Goal: Task Accomplishment & Management: Use online tool/utility

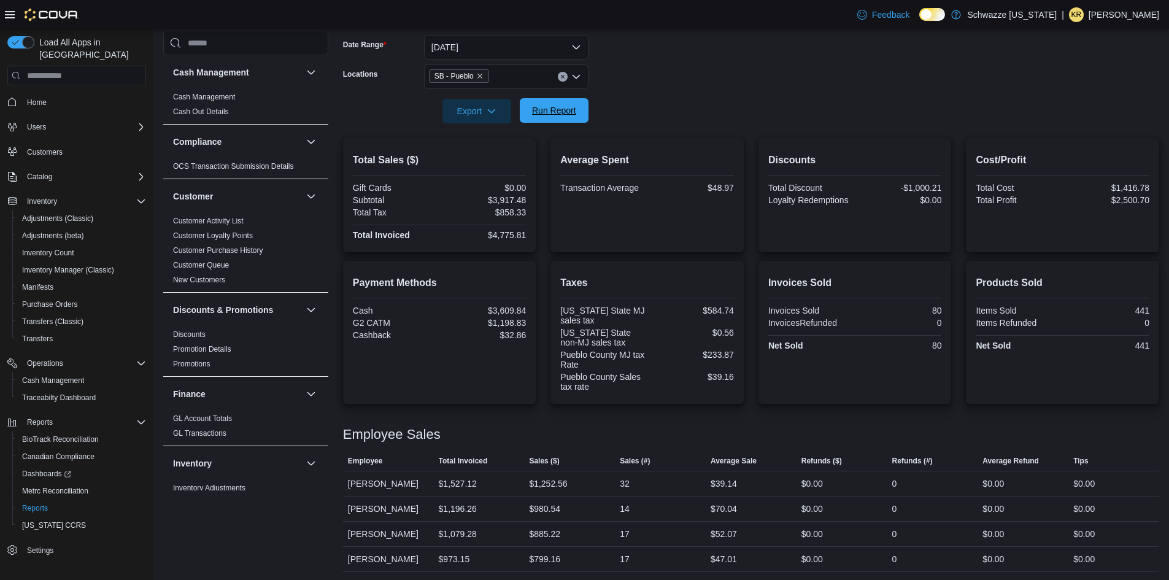
scroll to position [552, 0]
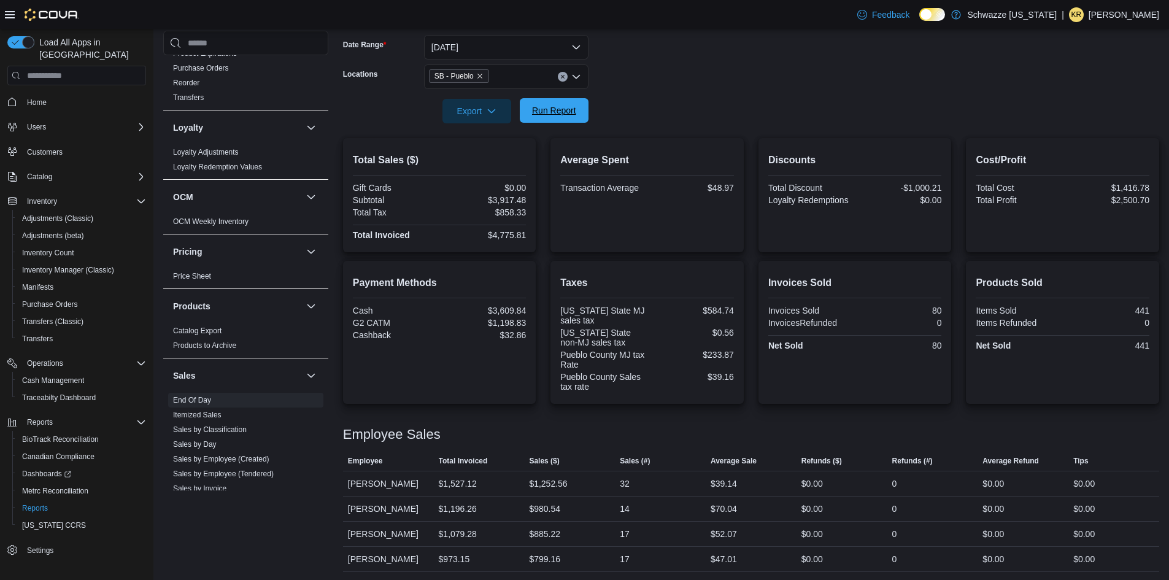
click at [531, 106] on span "Run Report" at bounding box center [554, 110] width 54 height 25
click at [475, 106] on span "Export" at bounding box center [477, 110] width 54 height 25
click at [487, 152] on button "Export to Pdf" at bounding box center [479, 160] width 70 height 25
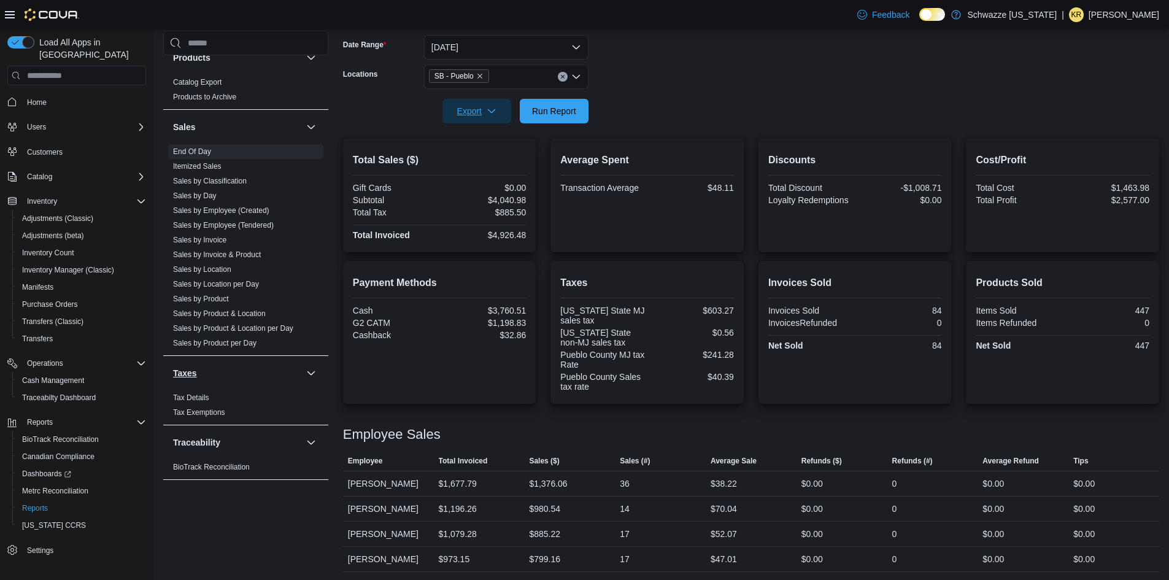
scroll to position [802, 0]
click at [215, 269] on link "Sales by Location" at bounding box center [202, 267] width 58 height 9
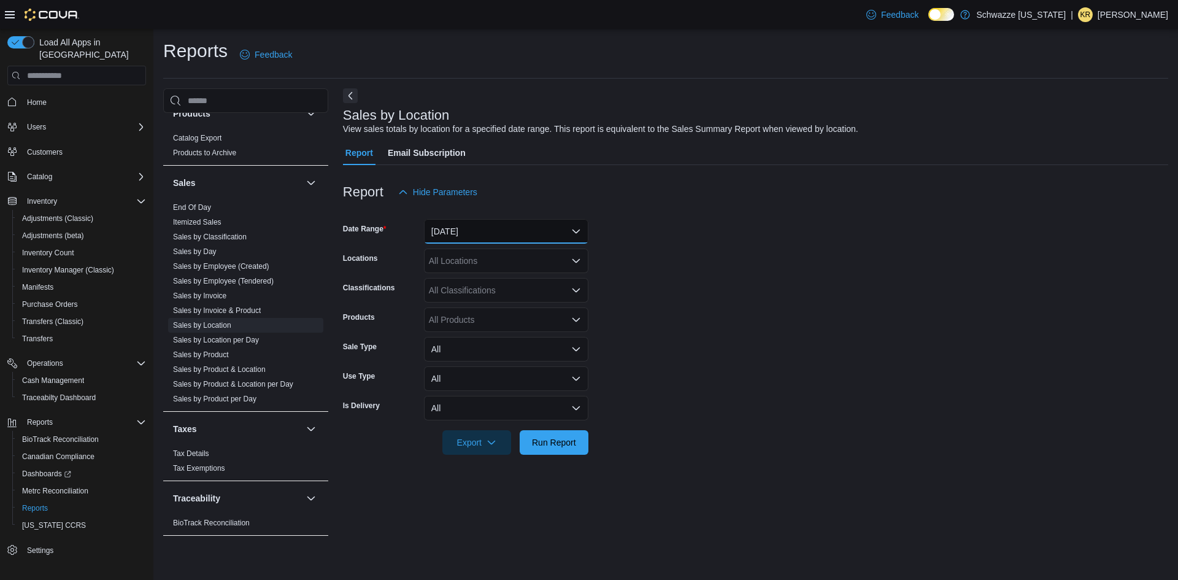
click at [455, 236] on button "[DATE]" at bounding box center [506, 231] width 164 height 25
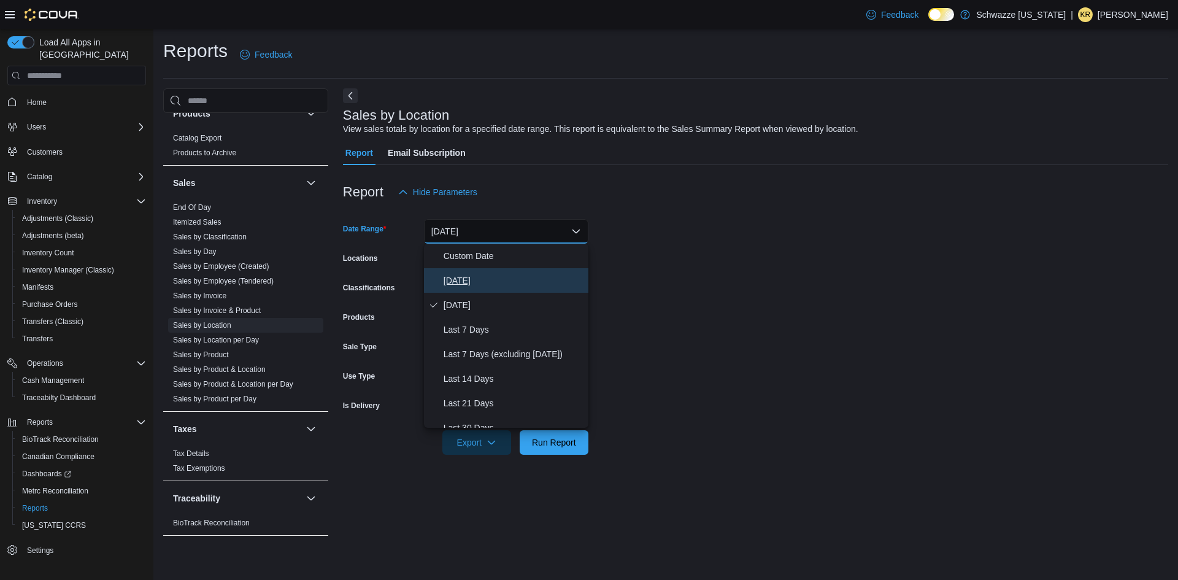
click at [448, 278] on span "[DATE]" at bounding box center [514, 280] width 140 height 15
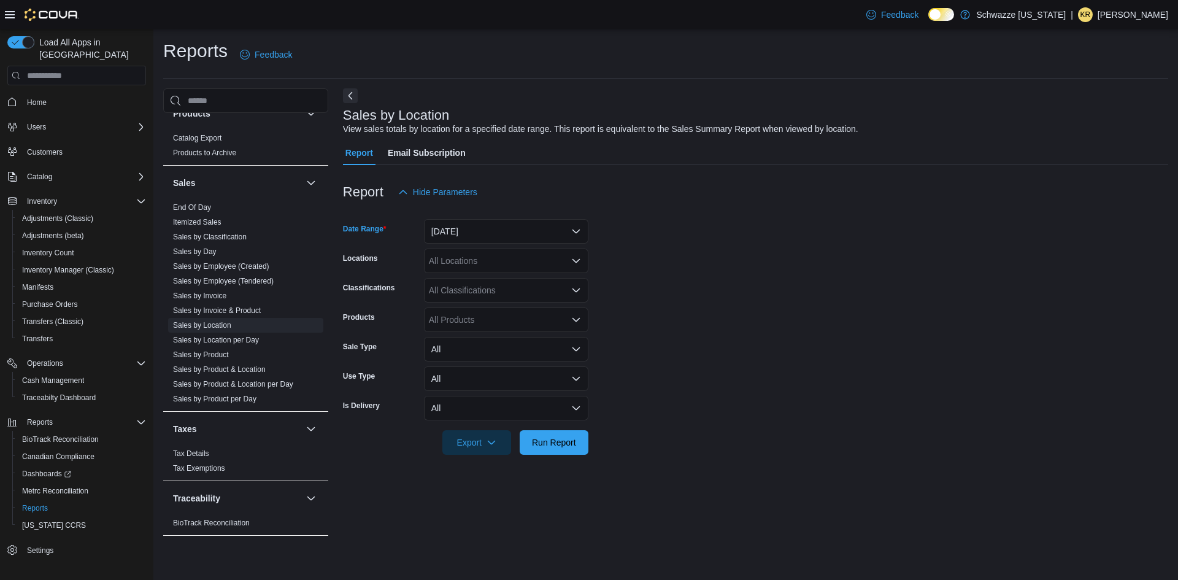
click at [456, 255] on div "All Locations" at bounding box center [506, 260] width 164 height 25
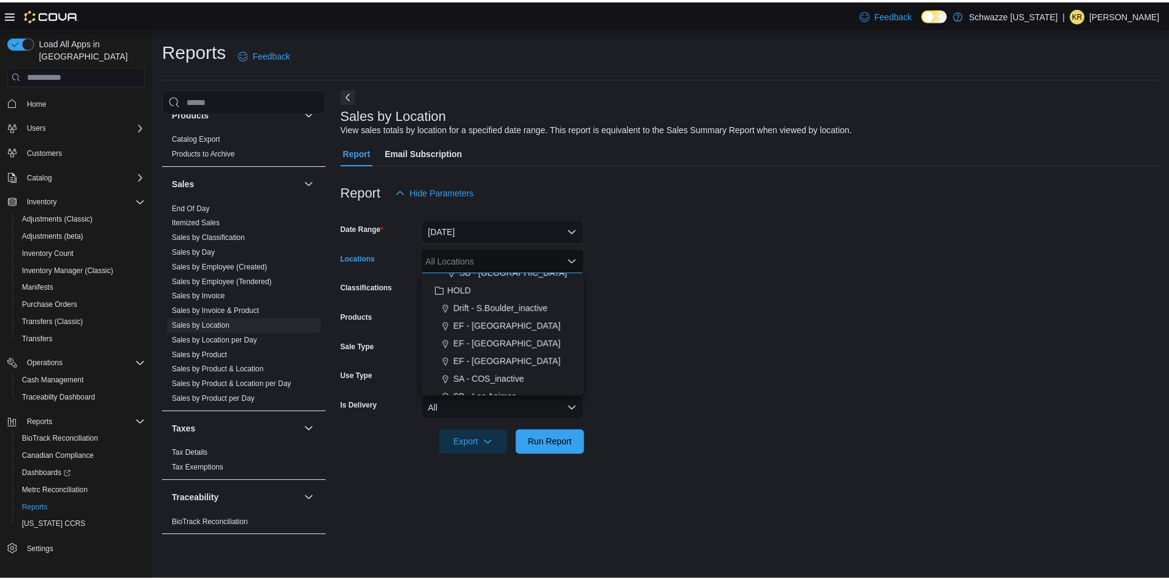
scroll to position [466, 0]
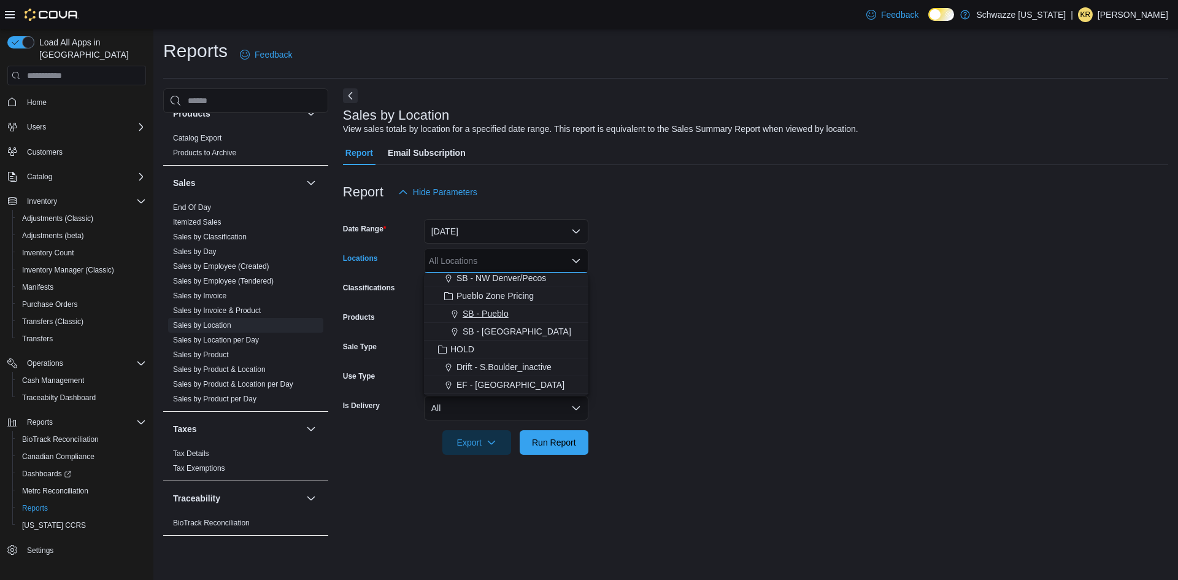
click at [488, 312] on span "SB - Pueblo" at bounding box center [486, 313] width 46 height 12
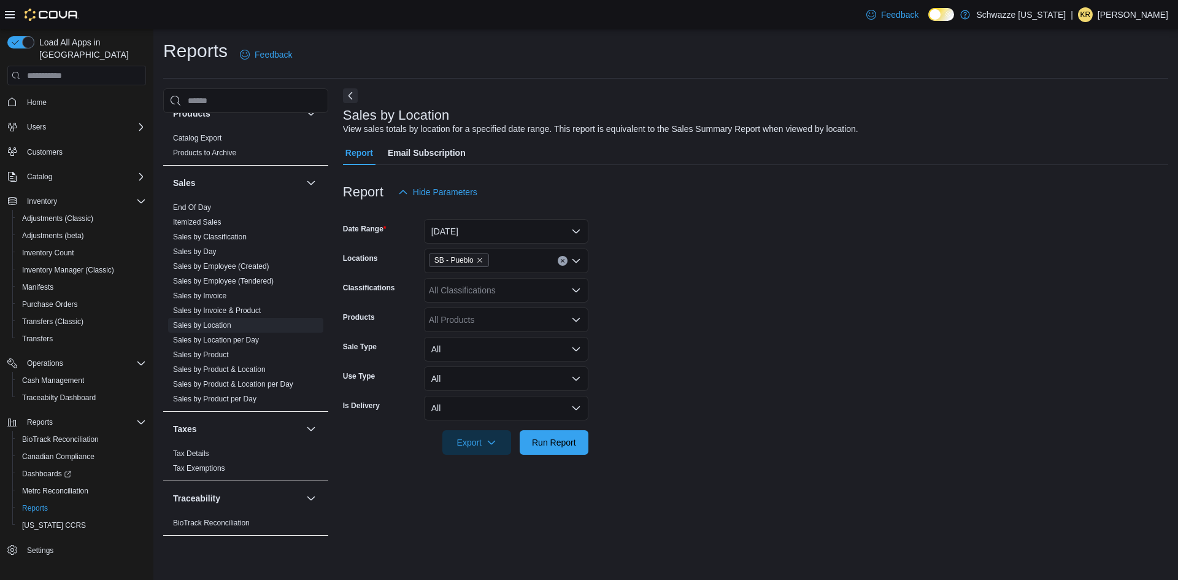
click at [621, 348] on form "Date Range [DATE] Locations SB - Pueblo Classifications All Classifications Pro…" at bounding box center [755, 329] width 825 height 250
click at [545, 432] on span "Run Report" at bounding box center [554, 441] width 54 height 25
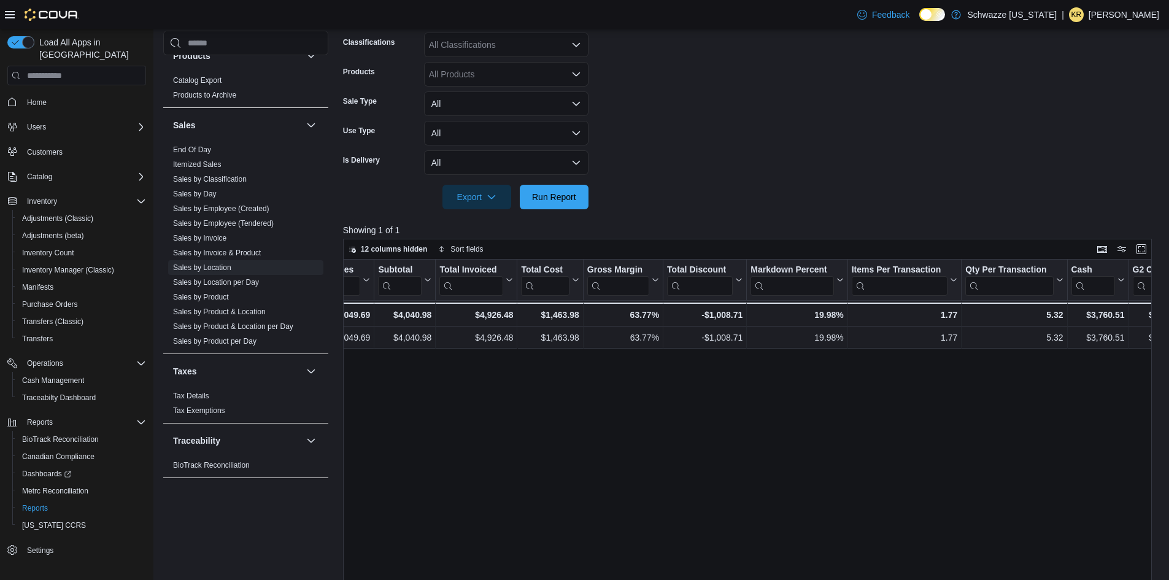
scroll to position [0, 463]
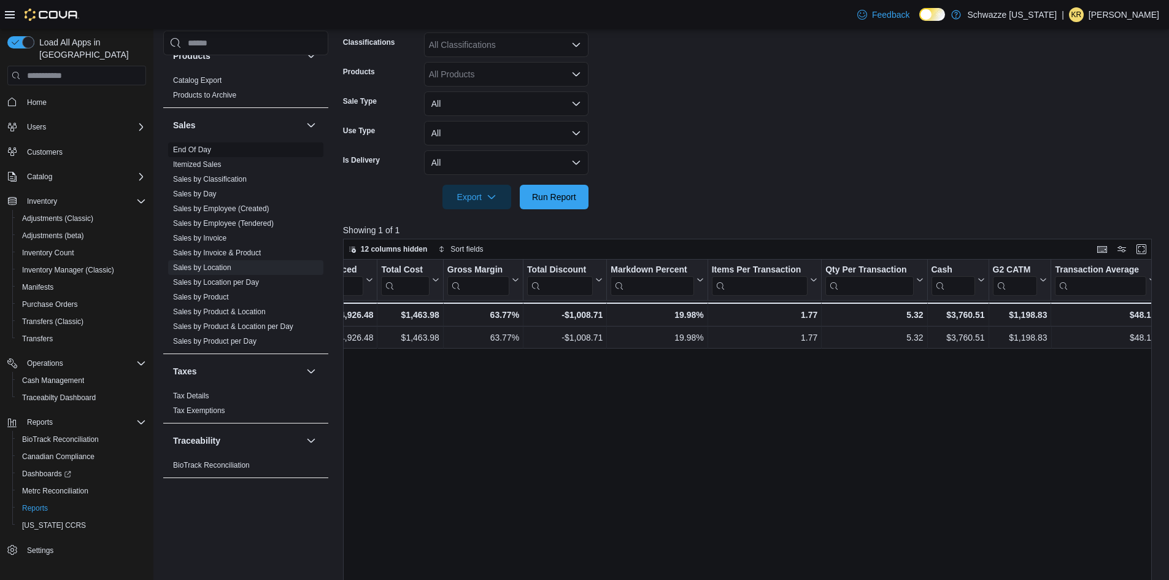
click at [201, 149] on link "End Of Day" at bounding box center [192, 149] width 38 height 9
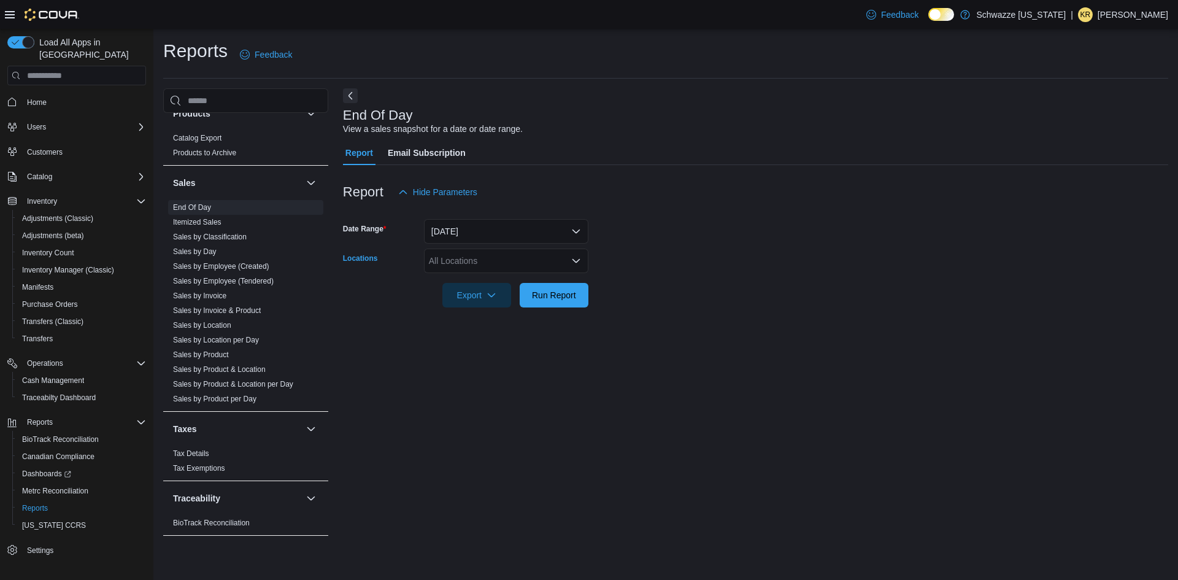
click at [469, 270] on div "All Locations" at bounding box center [506, 260] width 164 height 25
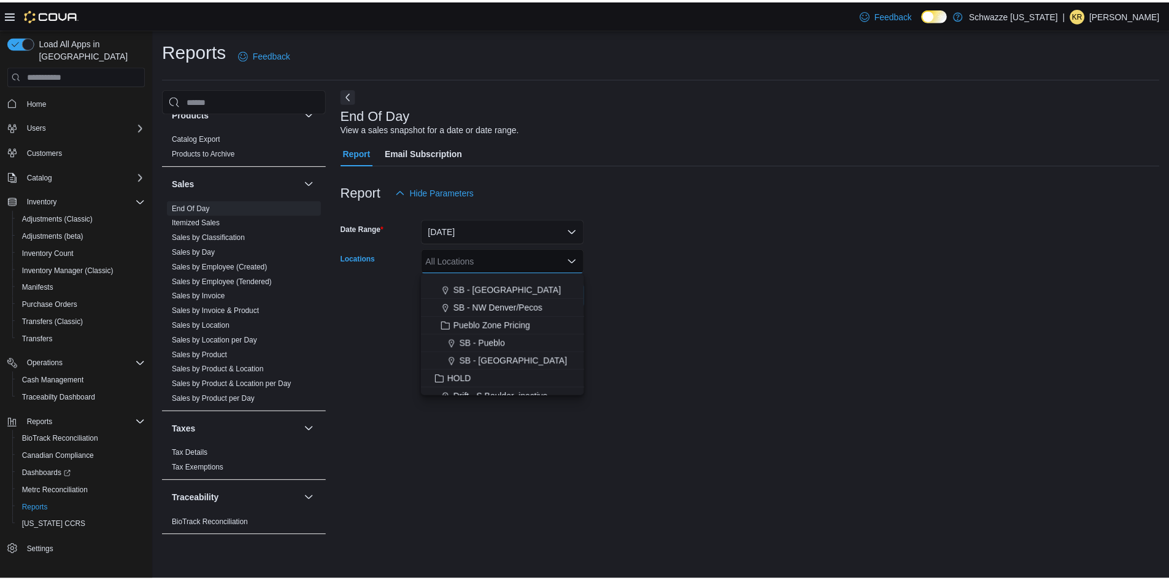
scroll to position [466, 0]
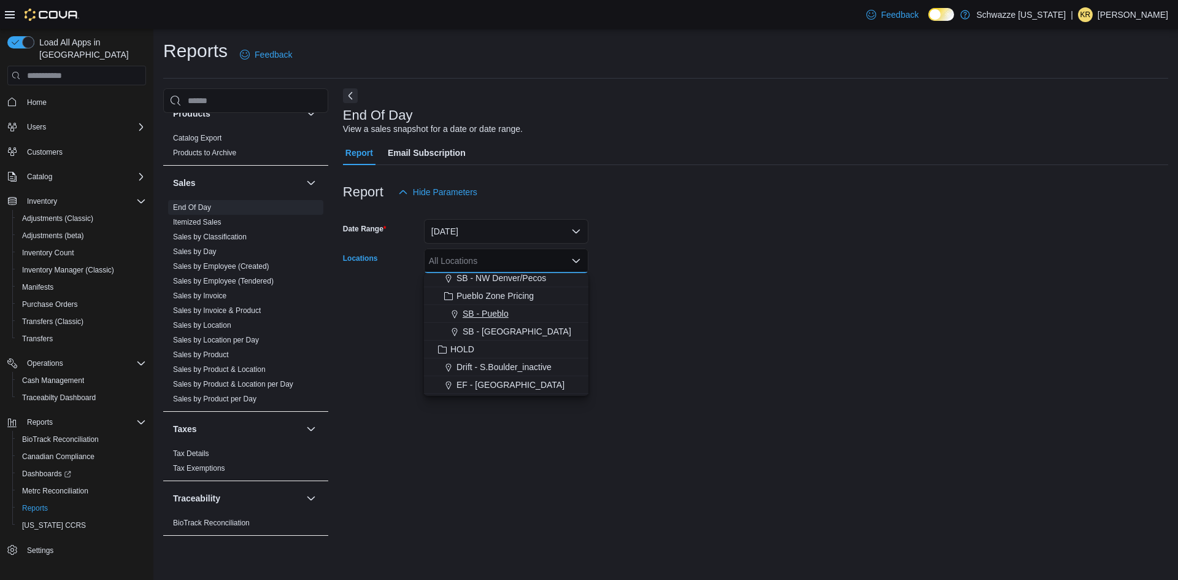
click at [491, 318] on span "SB - Pueblo" at bounding box center [486, 313] width 46 height 12
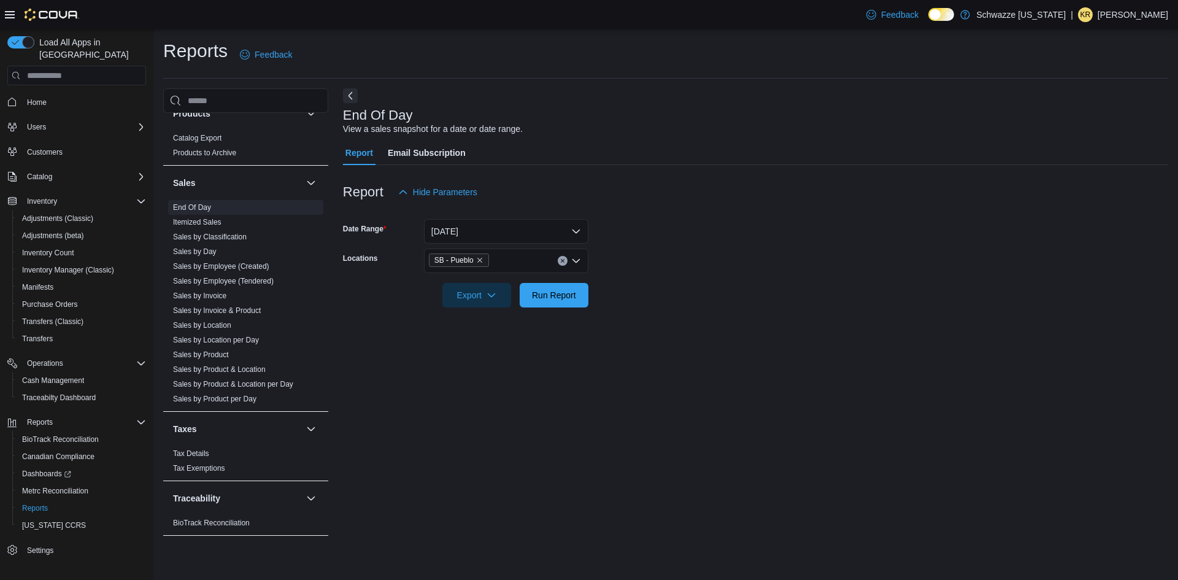
drag, startPoint x: 710, startPoint y: 317, endPoint x: 693, endPoint y: 312, distance: 17.1
click at [697, 313] on div at bounding box center [755, 314] width 825 height 15
click at [568, 286] on span "Run Report" at bounding box center [554, 294] width 54 height 25
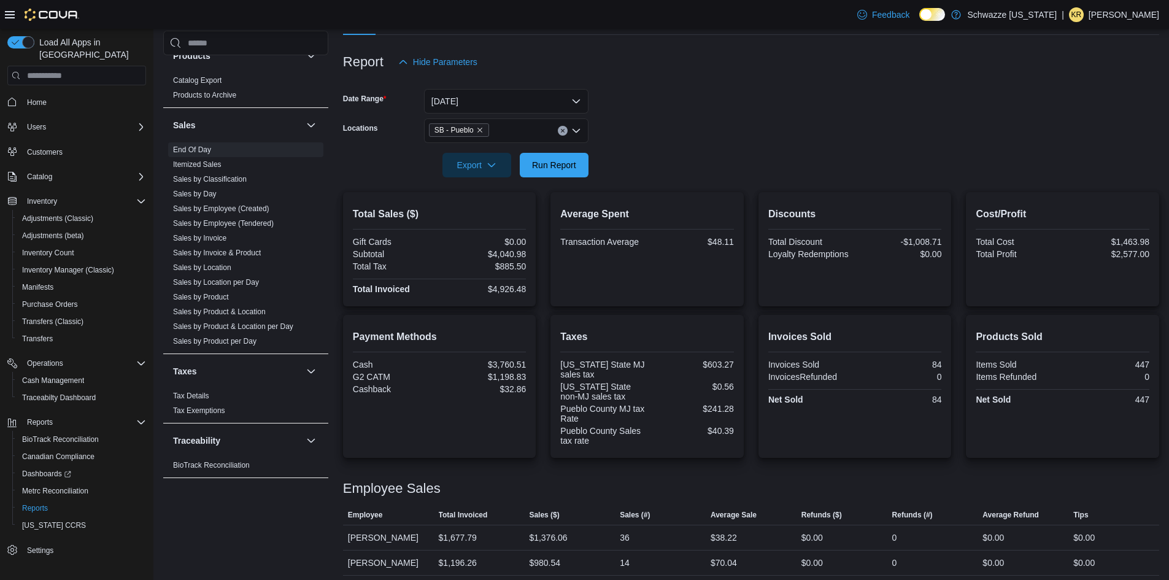
scroll to position [186, 0]
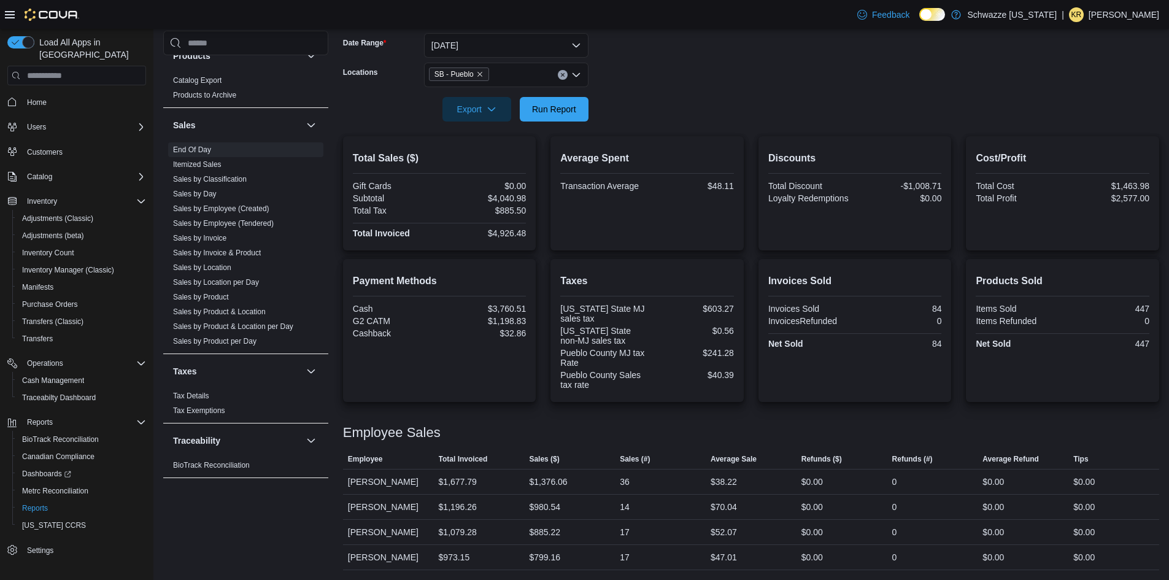
click at [1140, 16] on p "[PERSON_NAME]" at bounding box center [1123, 14] width 71 height 15
click at [1081, 121] on span "Sign Out" at bounding box center [1079, 121] width 33 height 12
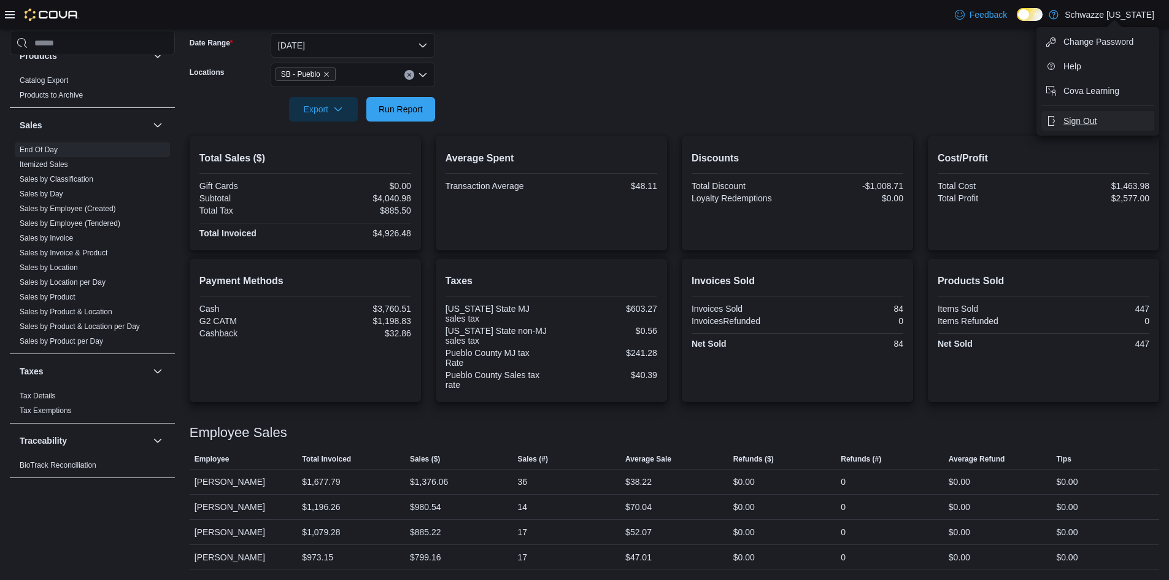
scroll to position [176, 0]
